Goal: Task Accomplishment & Management: Manage account settings

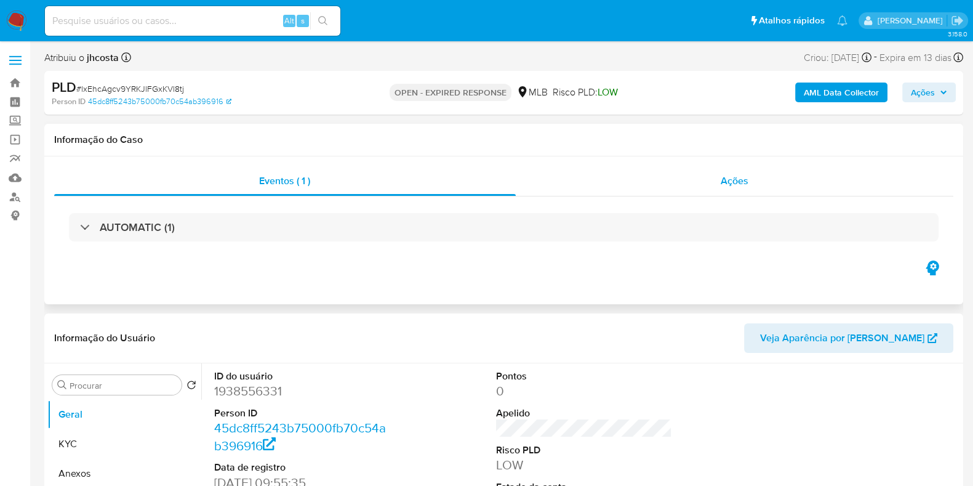
select select "10"
click at [767, 180] on div "Ações" at bounding box center [735, 181] width 438 height 30
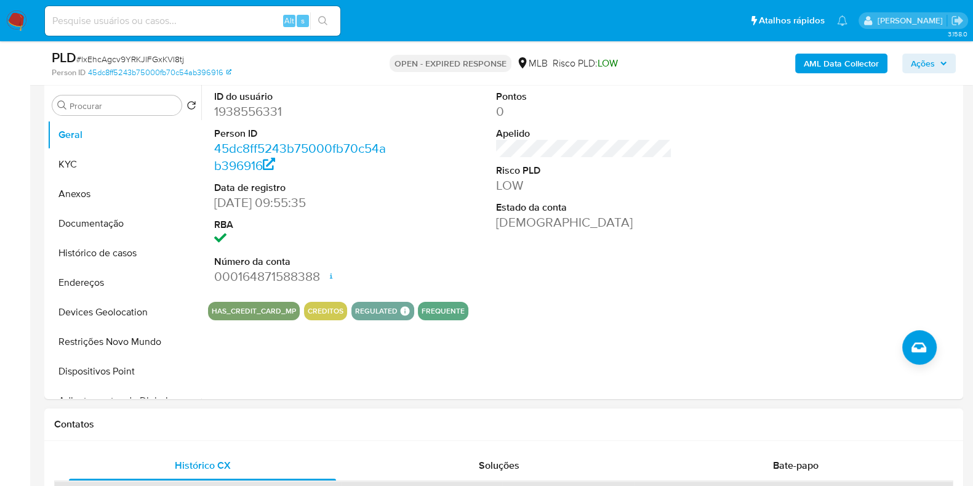
scroll to position [462, 0]
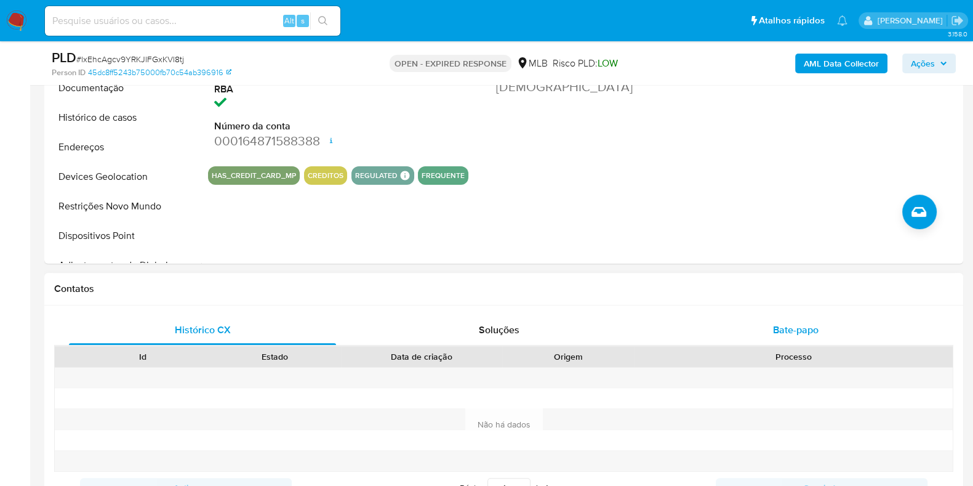
click at [784, 316] on div "Bate-papo" at bounding box center [795, 330] width 267 height 30
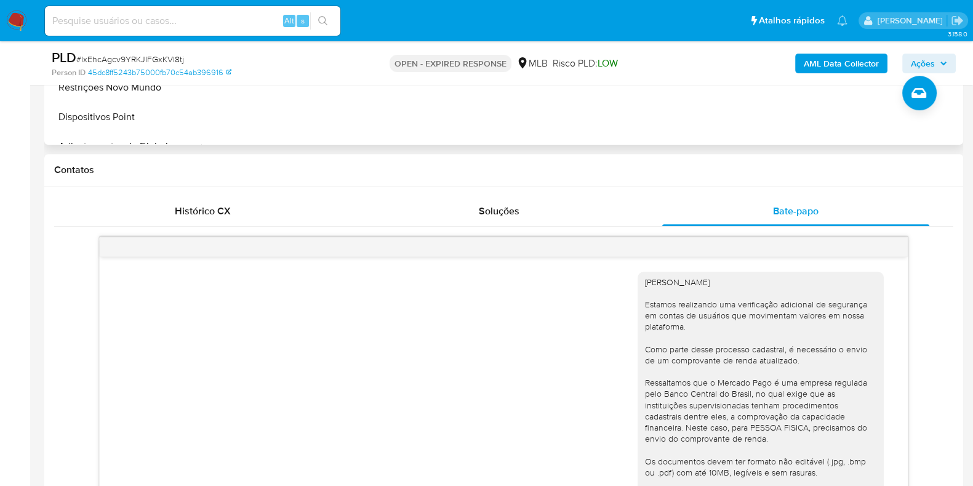
scroll to position [693, 0]
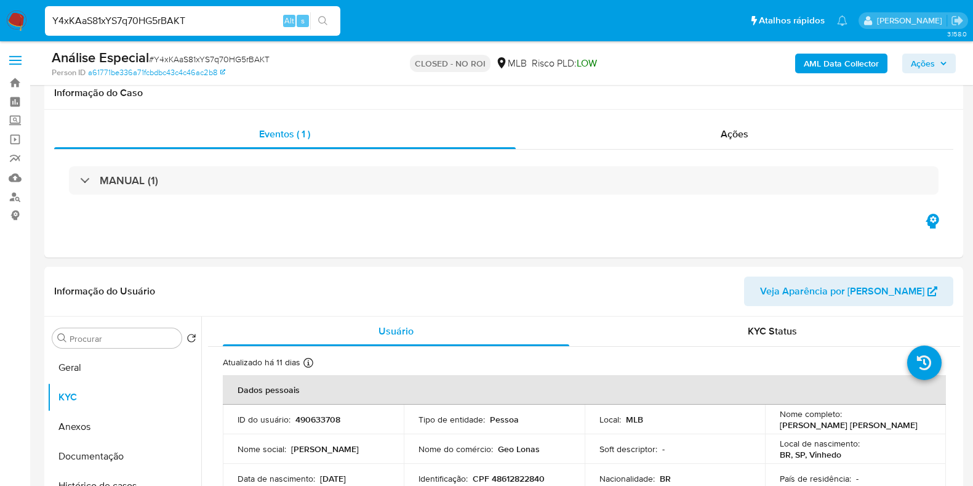
select select "10"
click at [169, 23] on input "Y4xKAaS81xYS7q70HG5rBAKT" at bounding box center [193, 21] width 296 height 16
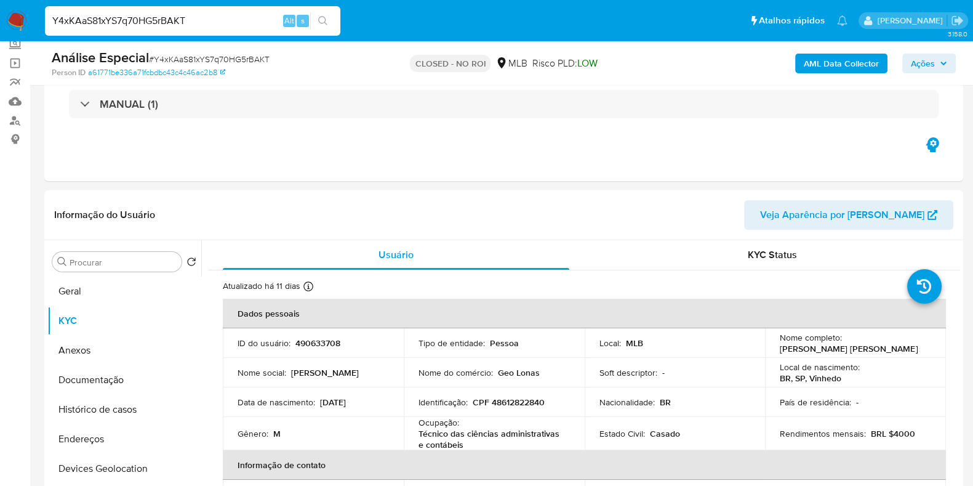
click at [169, 23] on input "Y4xKAaS81xYS7q70HG5rBAKT" at bounding box center [193, 21] width 296 height 16
type input "lxEhcAgcv9YRKJlFGxKVl8tj"
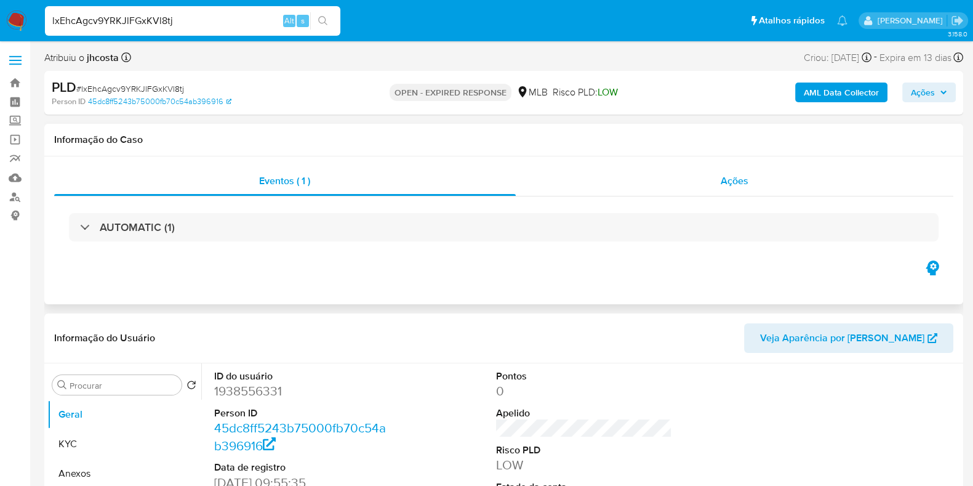
select select "10"
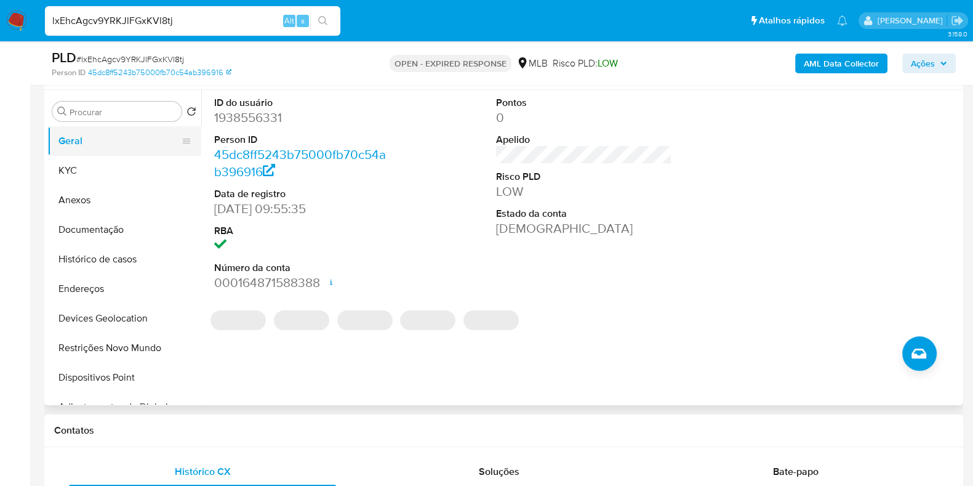
scroll to position [231, 0]
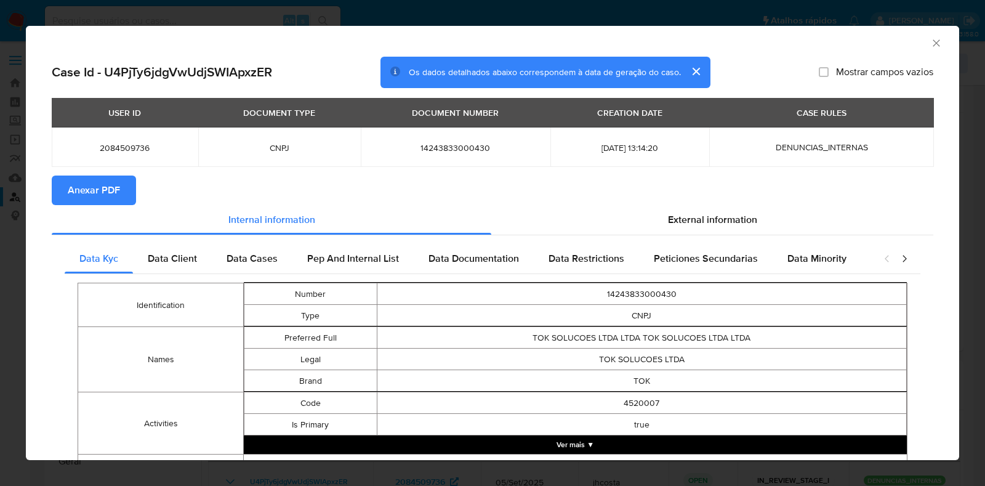
select select "10"
click at [31, 10] on div "AML Data Collector Case Id - U4PjTy6jdgVwUdjSWIApxzER Os dados detalhados abaix…" at bounding box center [492, 243] width 985 height 486
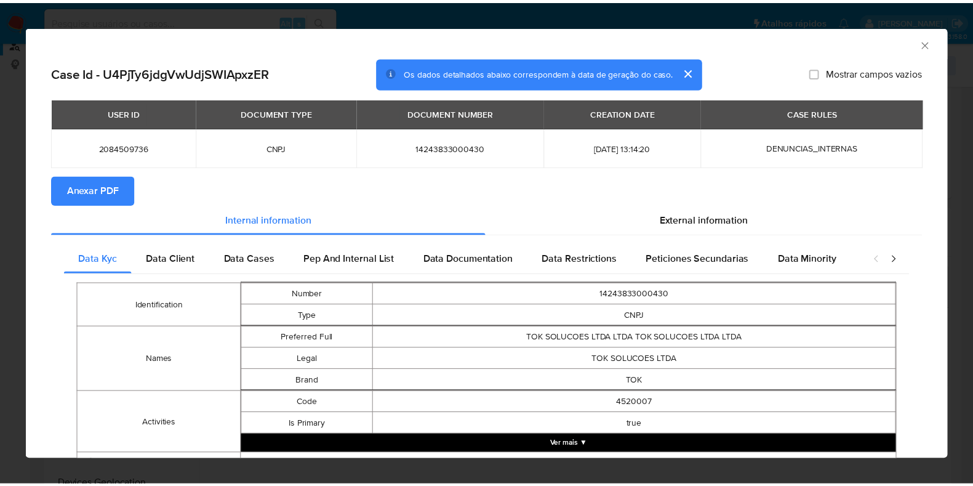
scroll to position [153, 0]
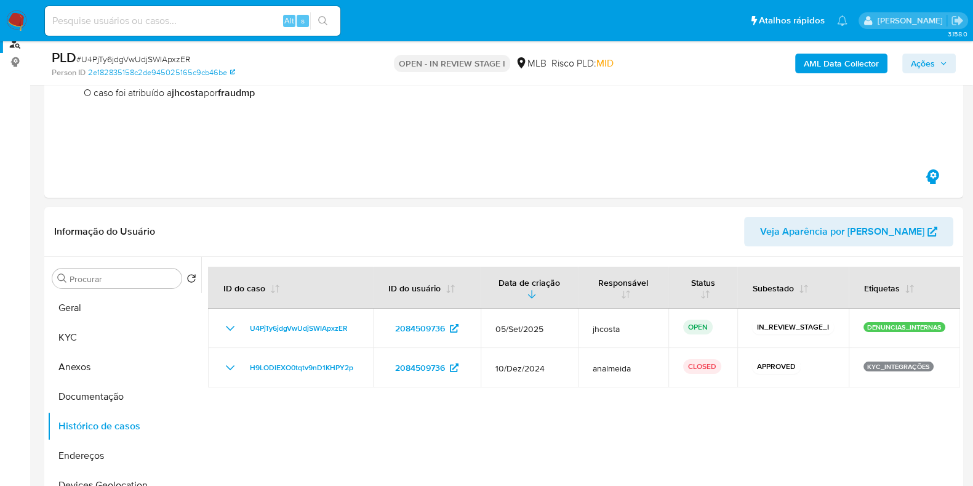
click at [14, 22] on img at bounding box center [16, 20] width 21 height 21
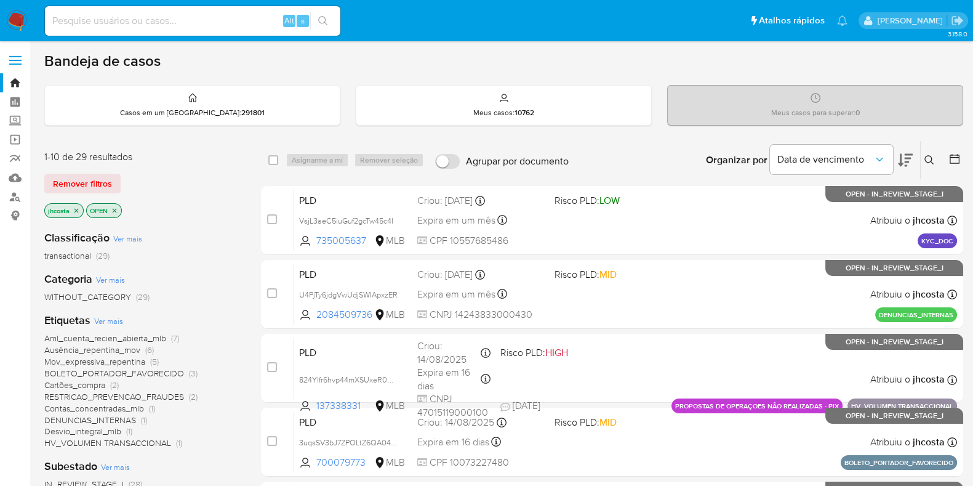
click at [928, 163] on icon at bounding box center [930, 160] width 10 height 10
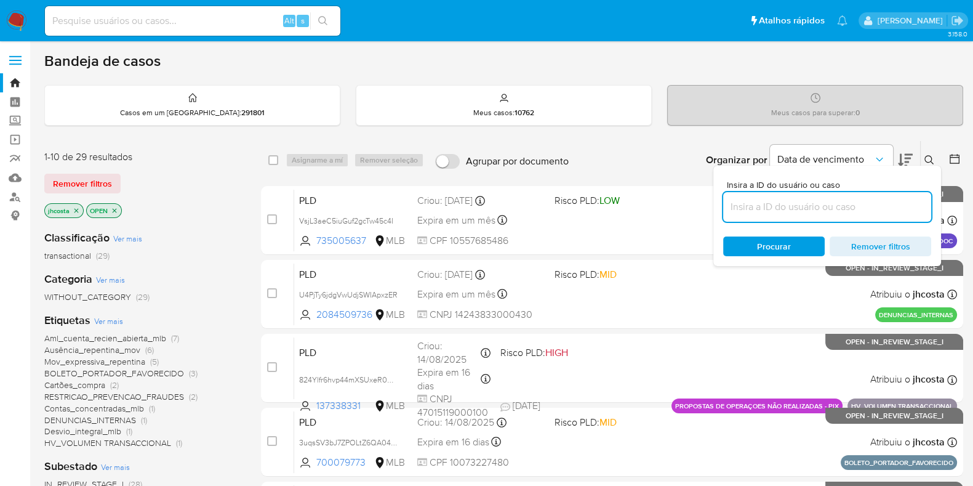
click at [815, 203] on input at bounding box center [827, 207] width 208 height 16
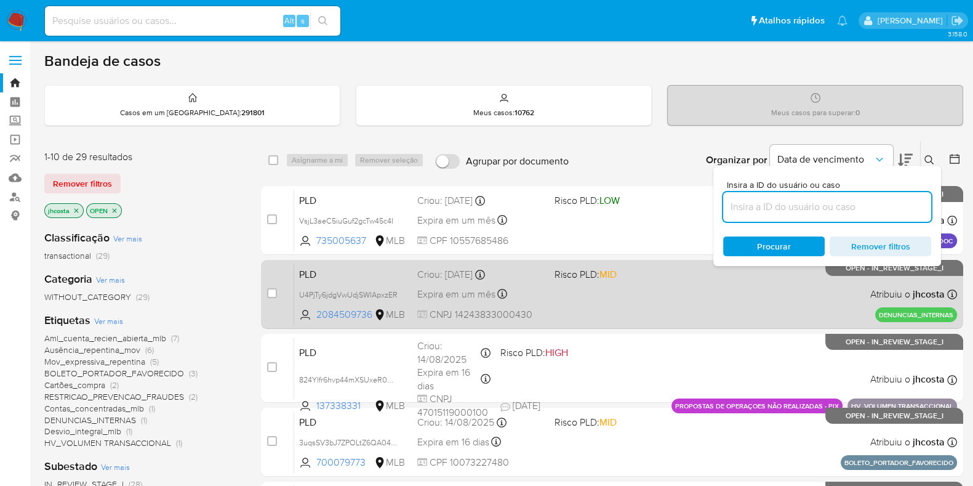
type input "lxEhcAgcv9YRKJlFGxKVl8tj"
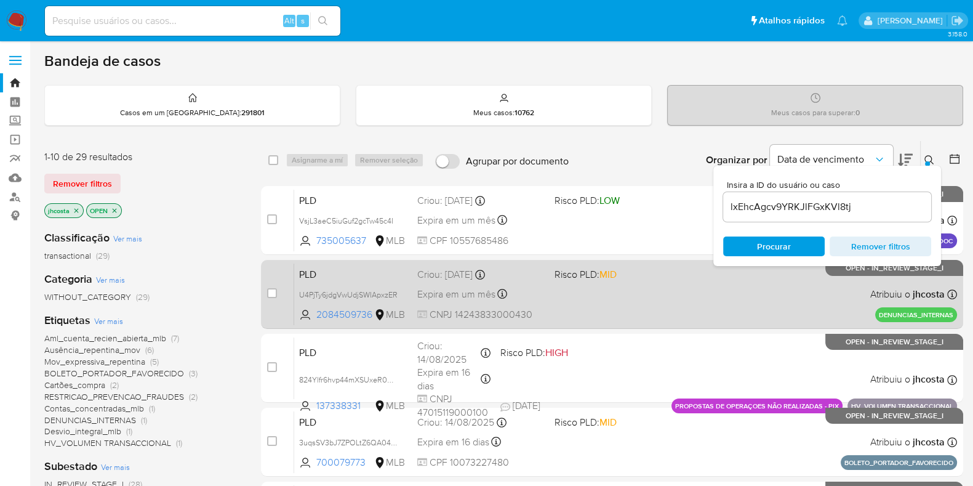
click at [656, 323] on div "PLD U4PjTy6jdgVwUdjSWIApxzER 2084509736 MLB Risco PLD: MID Criou: 05/09/2025 Cr…" at bounding box center [625, 294] width 663 height 62
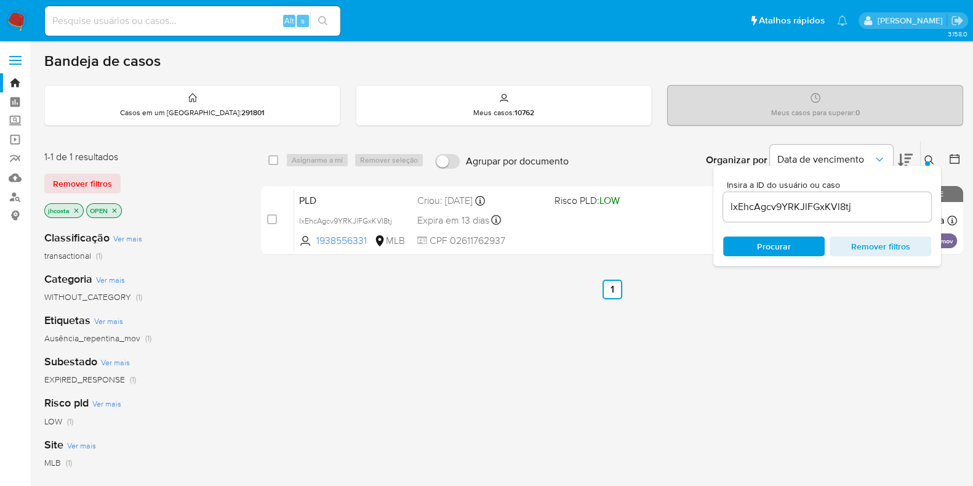
click at [791, 249] on span "Procurar" at bounding box center [774, 246] width 84 height 17
click at [896, 328] on div "select-all-cases-checkbox Asignarme a mí Remover seleção Agrupar por documento …" at bounding box center [612, 419] width 702 height 558
click at [881, 148] on button "Data de vencimento" at bounding box center [831, 160] width 123 height 30
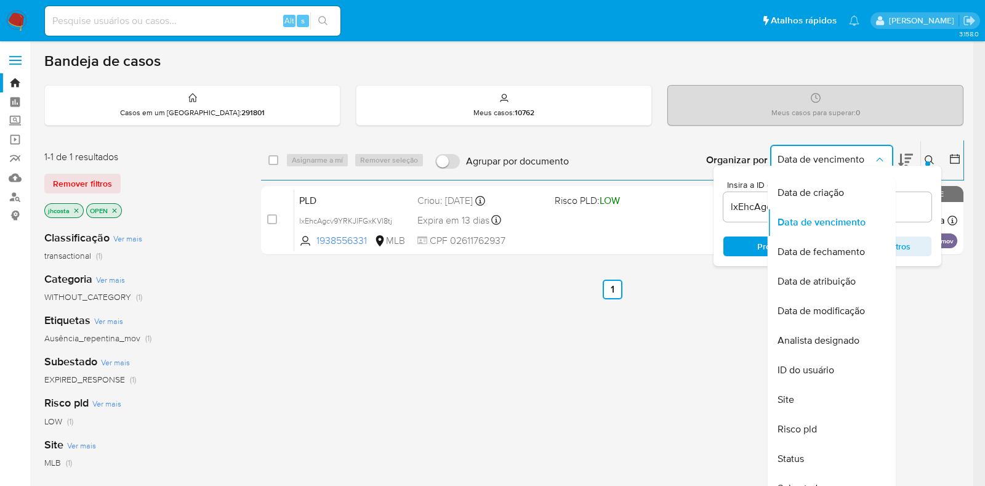
drag, startPoint x: 954, startPoint y: 327, endPoint x: 943, endPoint y: 321, distance: 11.8
click at [954, 328] on div "select-all-cases-checkbox Asignarme a mí Remover seleção Agrupar por documento …" at bounding box center [612, 419] width 702 height 558
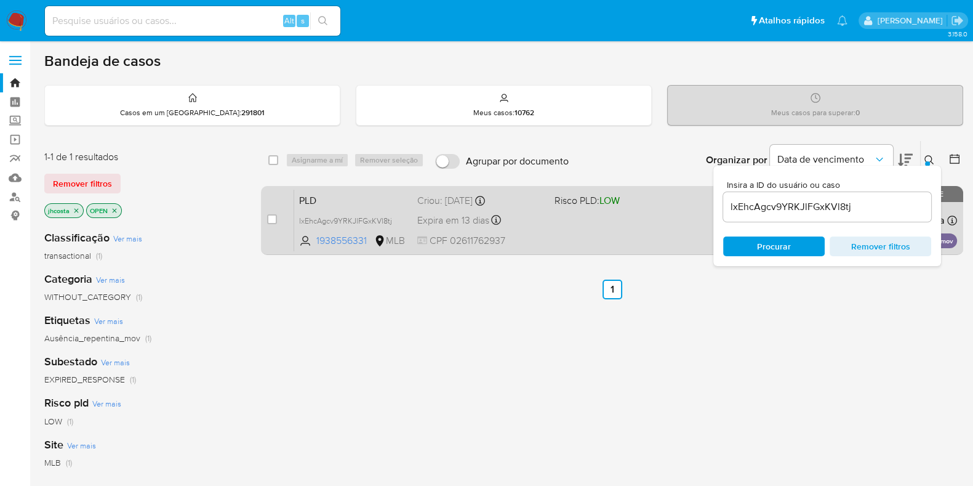
click at [659, 211] on div "PLD lxEhcAgcv9YRKJlFGxKVl8tj 1938556331 MLB Risco PLD: LOW Criou: 12/08/2025 Cr…" at bounding box center [625, 220] width 663 height 62
click at [275, 220] on input "checkbox" at bounding box center [272, 219] width 10 height 10
checkbox input "true"
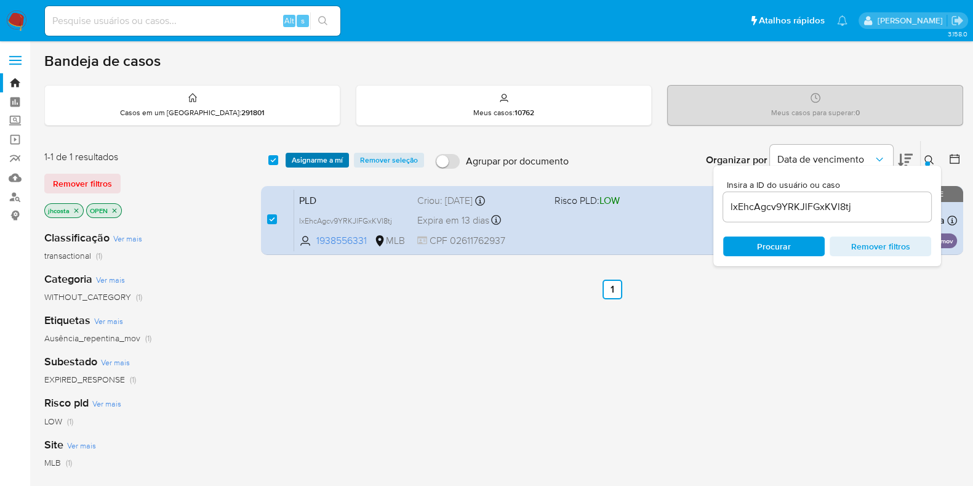
click at [325, 157] on span "Asignarme a mí" at bounding box center [317, 160] width 51 height 12
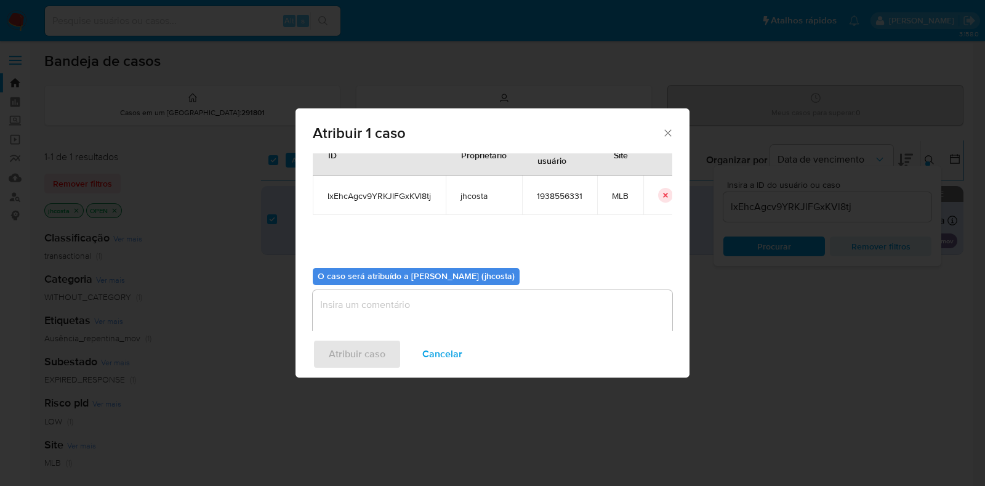
scroll to position [63, 0]
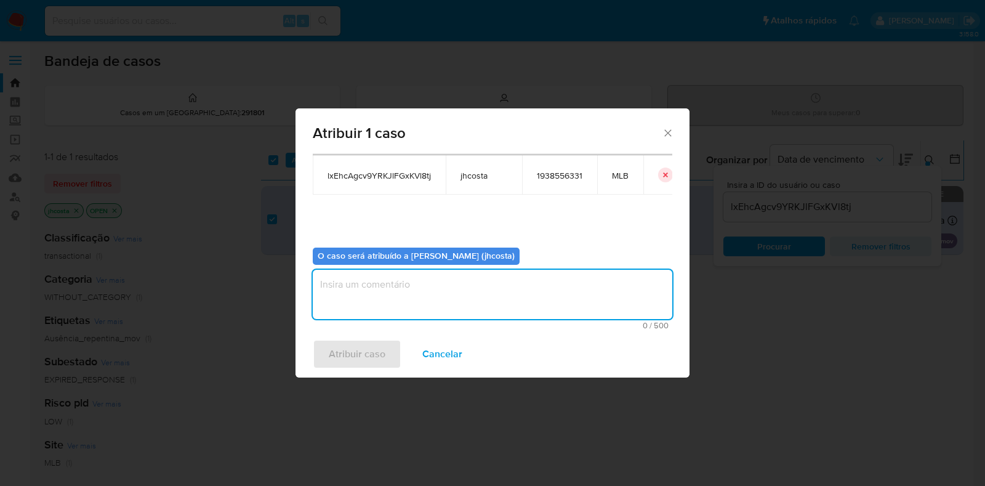
click at [363, 299] on textarea "assign-modal" at bounding box center [493, 294] width 360 height 49
type textarea "."
click at [389, 351] on button "Atribuir caso" at bounding box center [357, 354] width 89 height 30
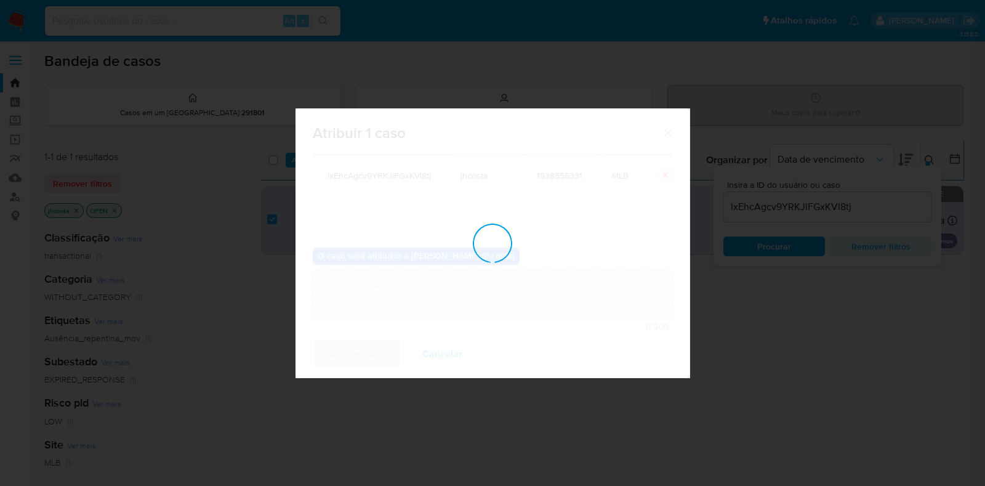
checkbox input "false"
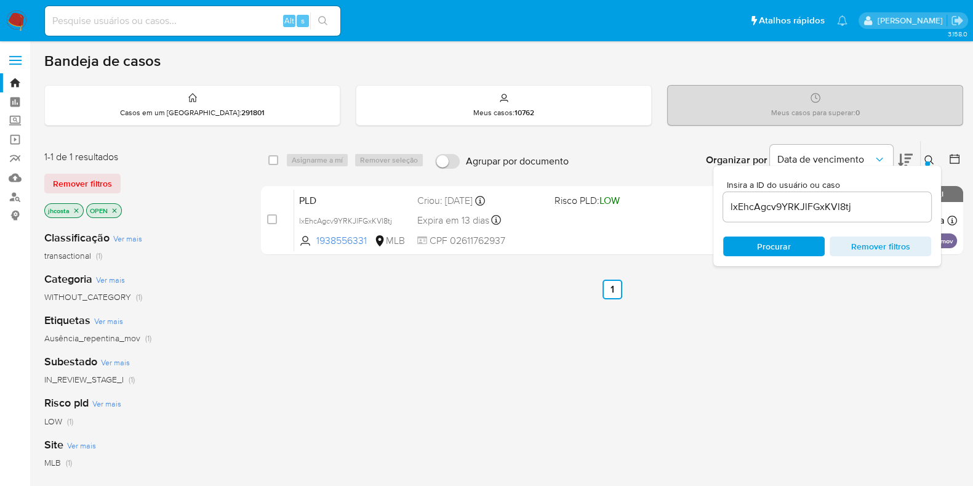
click at [808, 203] on input "lxEhcAgcv9YRKJlFGxKVl8tj" at bounding box center [827, 207] width 208 height 16
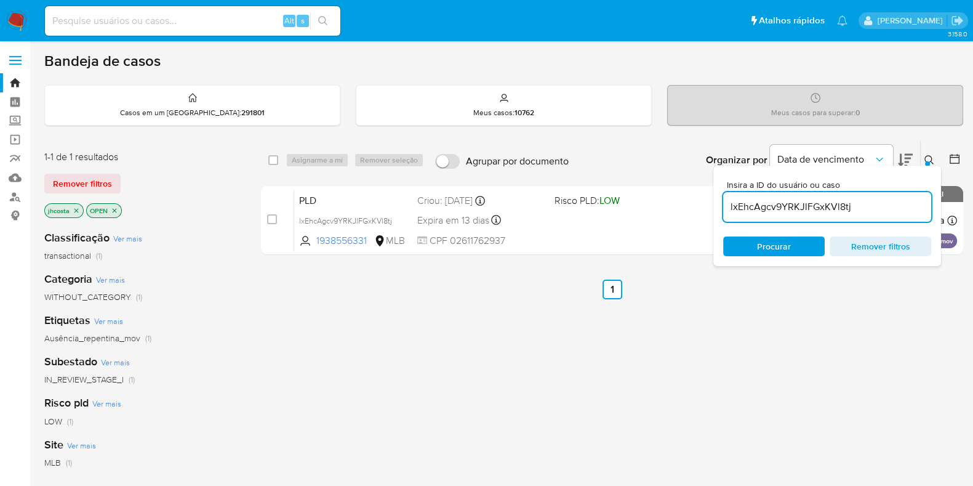
click at [808, 203] on input "lxEhcAgcv9YRKJlFGxKVl8tj" at bounding box center [827, 207] width 208 height 16
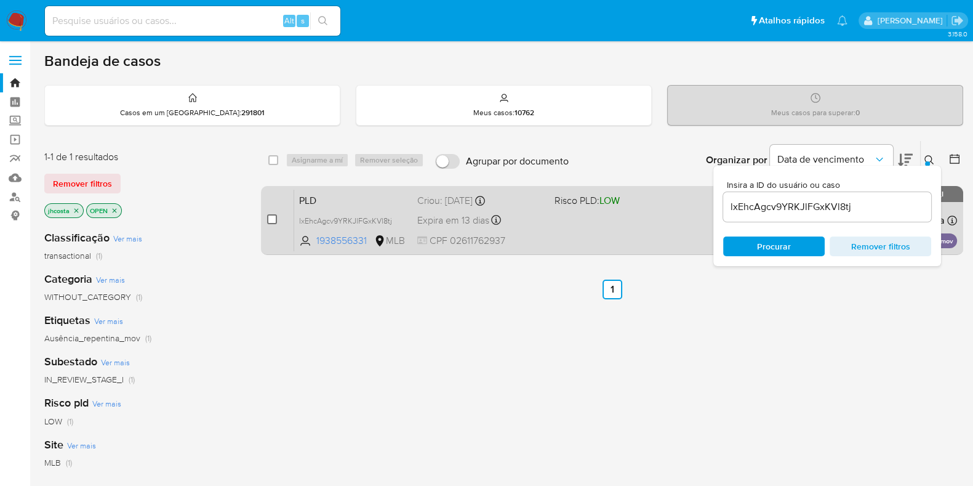
click at [275, 214] on input "checkbox" at bounding box center [272, 219] width 10 height 10
checkbox input "true"
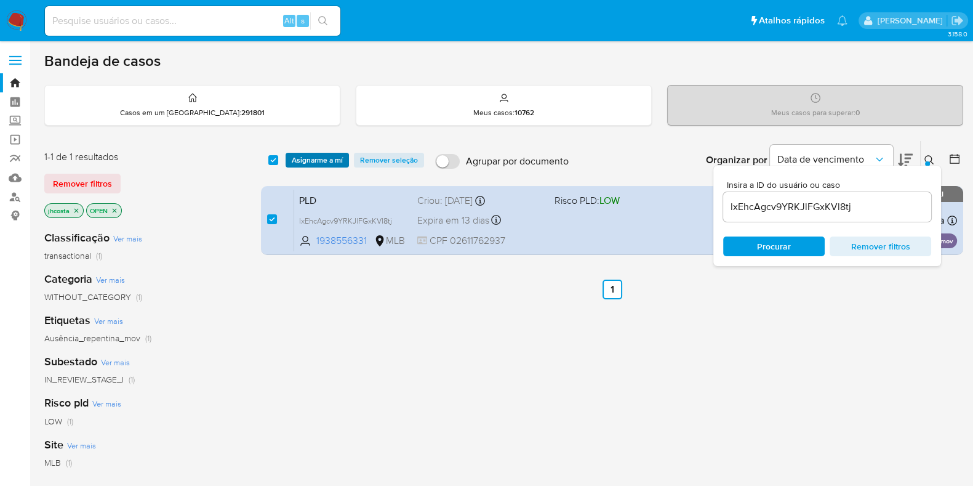
click at [311, 158] on span "Asignarme a mí" at bounding box center [317, 160] width 51 height 12
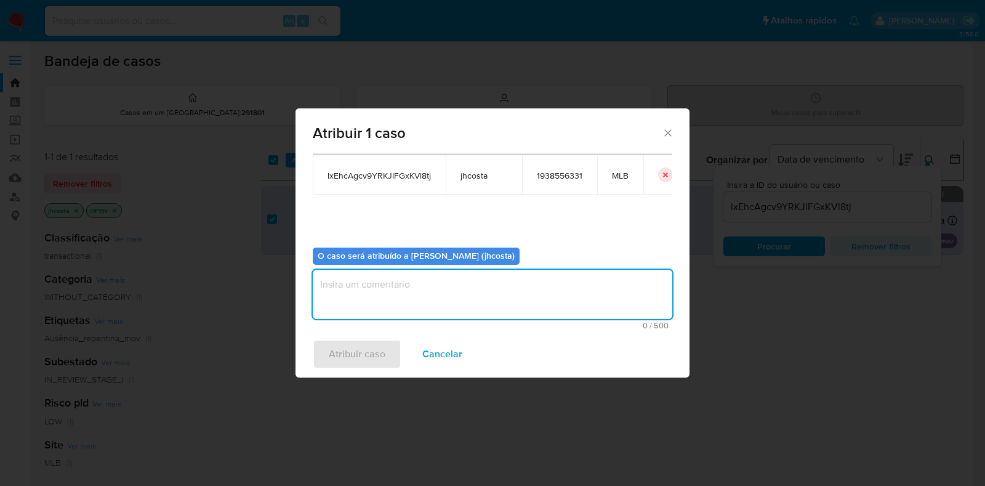
click at [384, 290] on textarea "assign-modal" at bounding box center [493, 294] width 360 height 49
type textarea "."
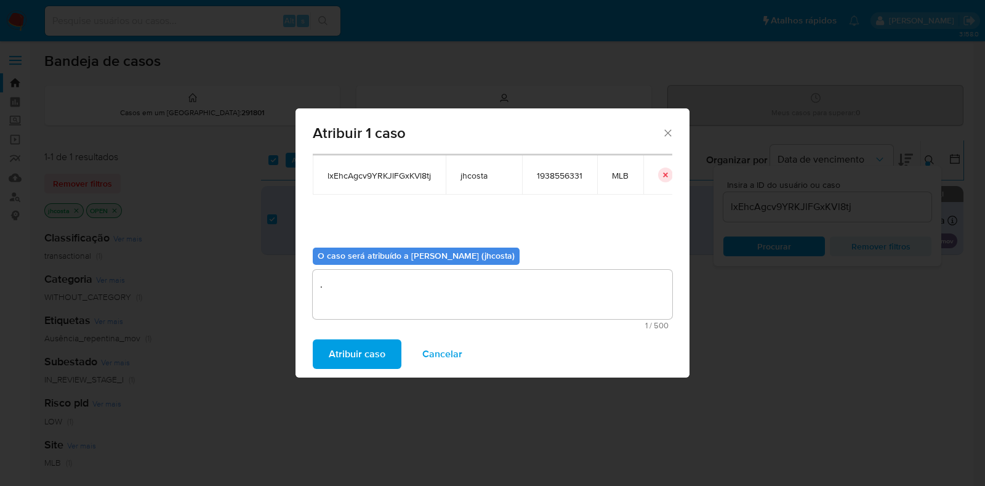
click at [377, 344] on span "Atribuir caso" at bounding box center [357, 353] width 57 height 27
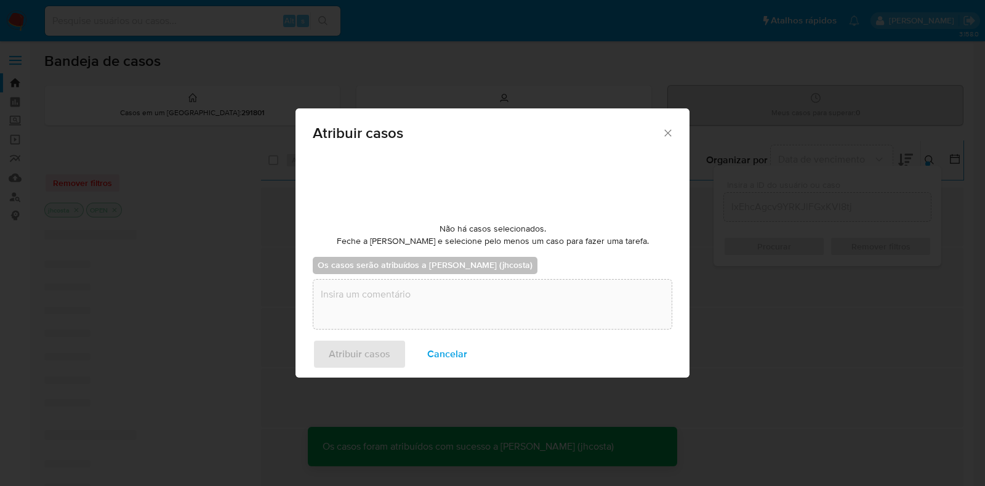
checkbox input "false"
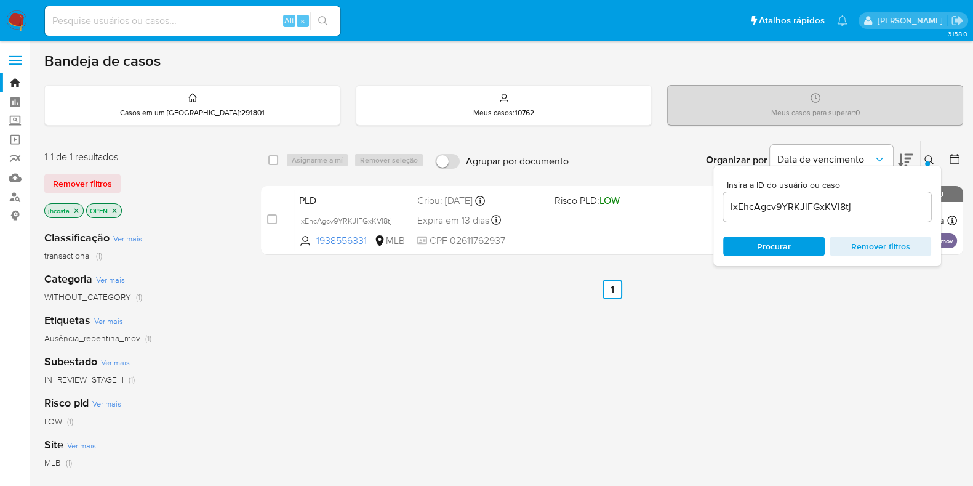
click at [786, 324] on div "select-all-cases-checkbox Asignarme a mí Remover seleção Agrupar por documento …" at bounding box center [612, 419] width 702 height 558
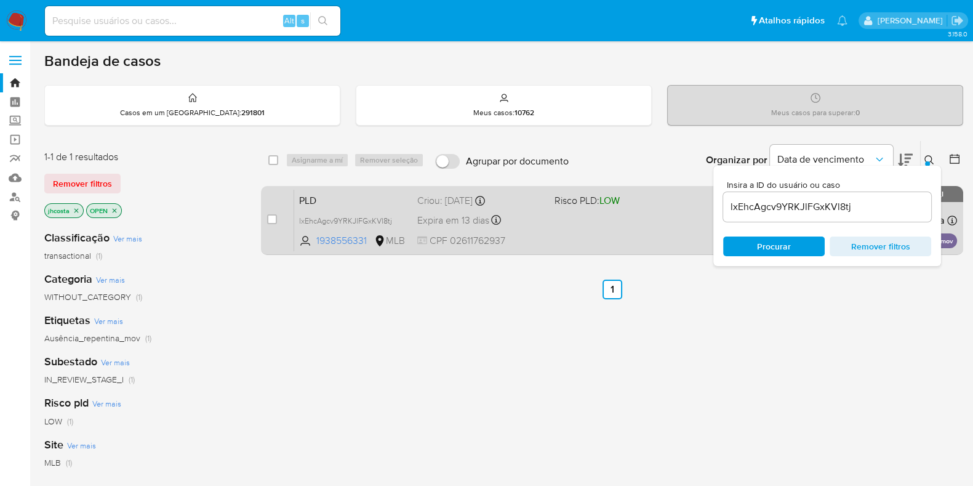
click at [520, 223] on div "Expira em 13 dias Expira em 26/09/2025 00:23:48" at bounding box center [480, 220] width 127 height 17
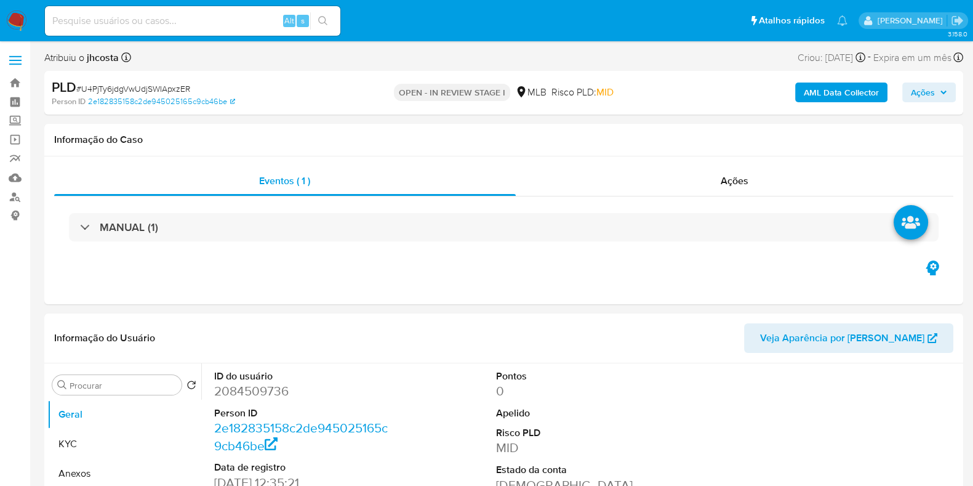
select select "10"
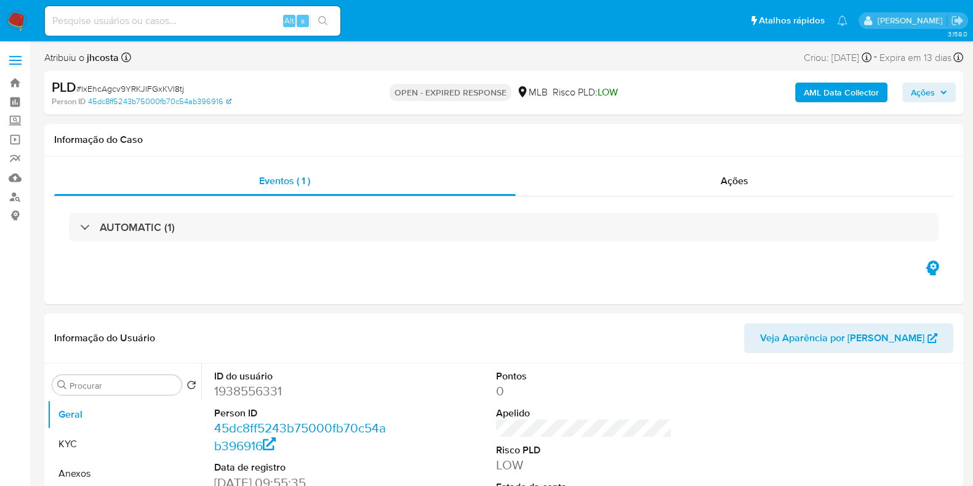
select select "10"
click at [931, 86] on span "Ações" at bounding box center [923, 92] width 24 height 20
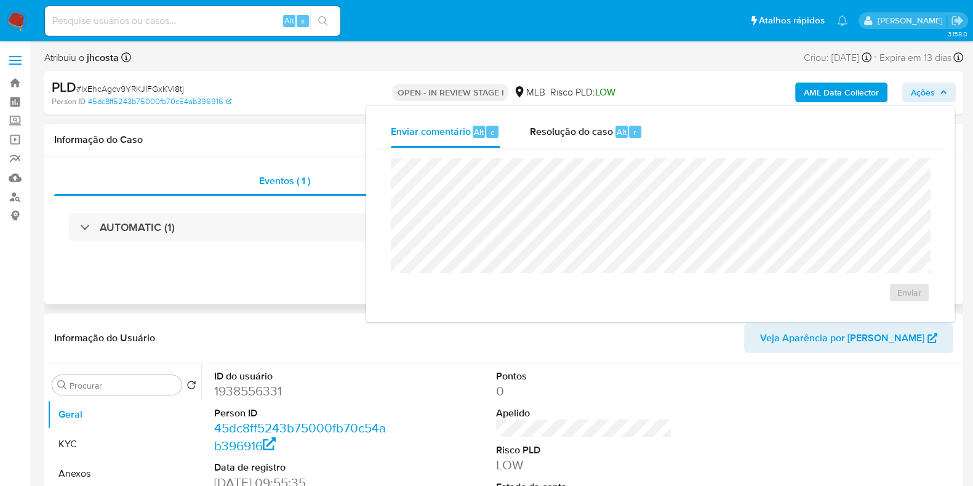
click at [274, 271] on div "Eventos ( 1 ) Ações AUTOMATIC (1)" at bounding box center [503, 230] width 919 height 148
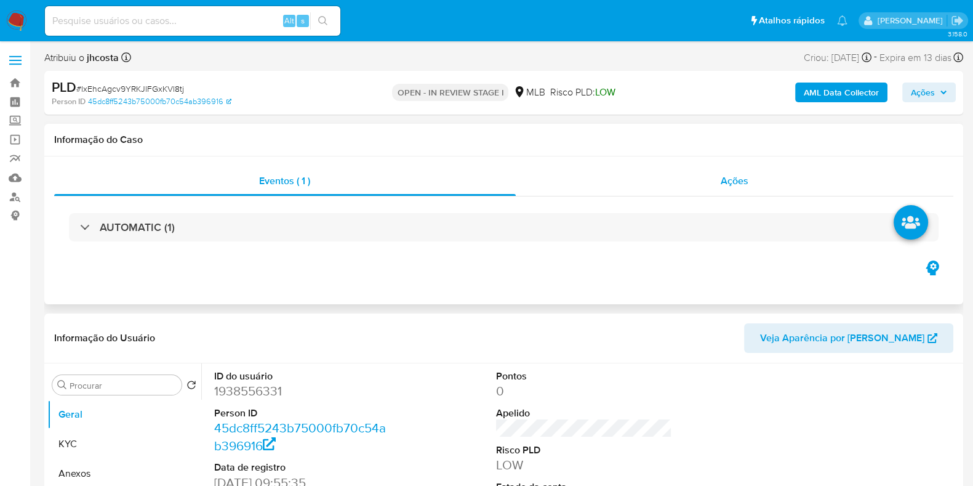
click at [712, 188] on div "Ações" at bounding box center [735, 181] width 438 height 30
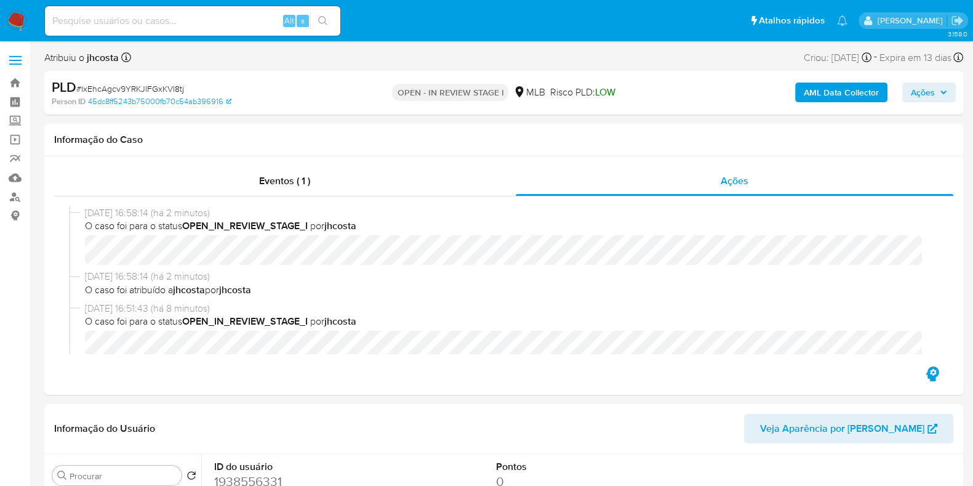
click at [926, 94] on span "Ações" at bounding box center [923, 92] width 24 height 20
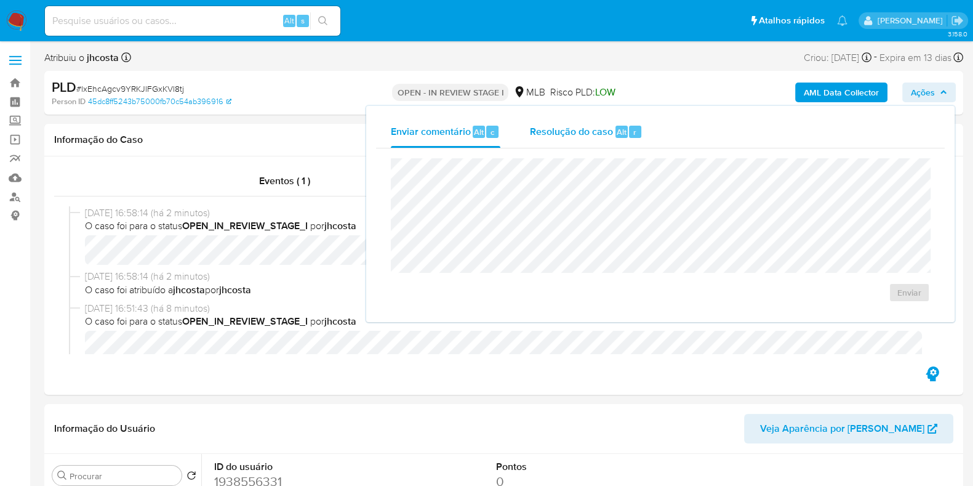
click at [569, 139] on div "Resolução do caso Alt r" at bounding box center [586, 132] width 113 height 32
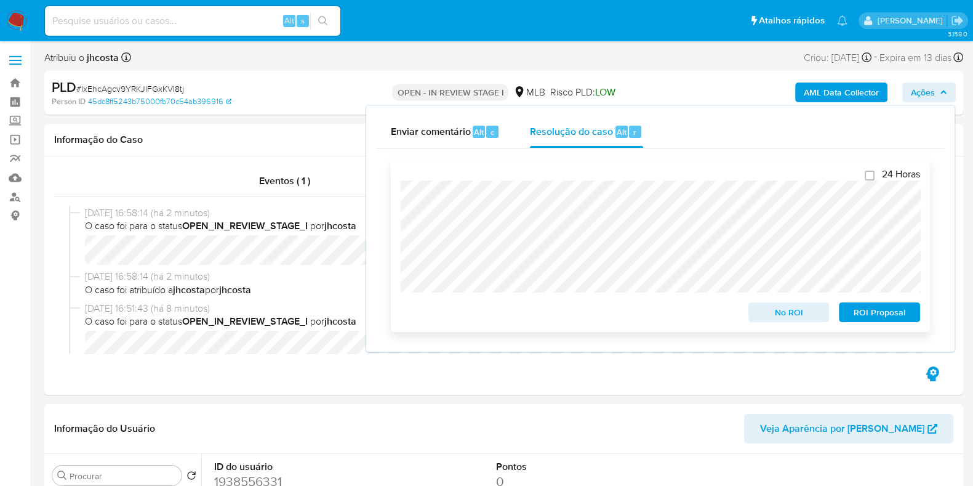
click at [882, 316] on span "ROI Proposal" at bounding box center [880, 312] width 64 height 17
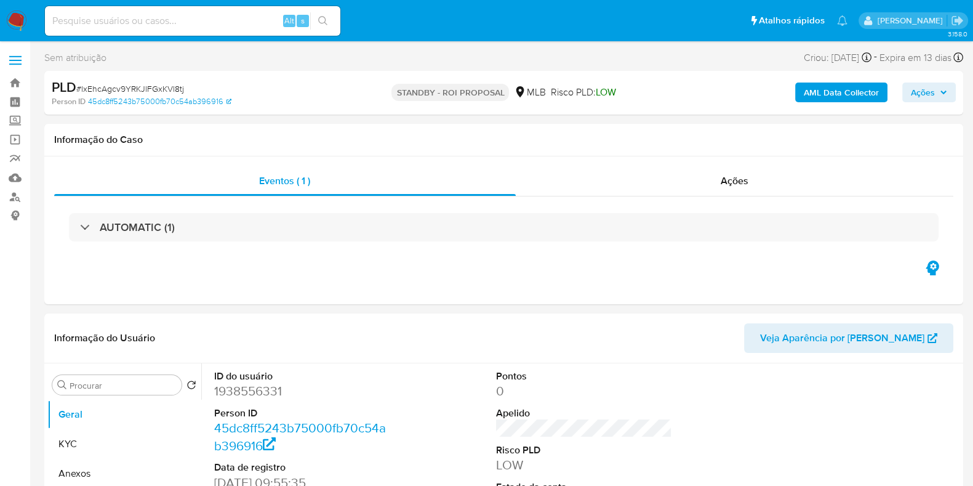
select select "10"
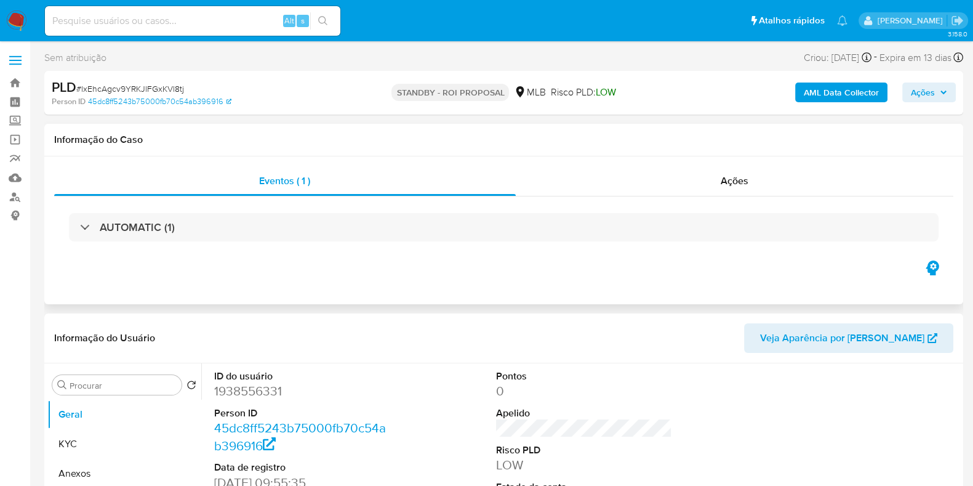
click at [877, 153] on div "Informação do Caso" at bounding box center [503, 140] width 919 height 33
